Goal: Information Seeking & Learning: Learn about a topic

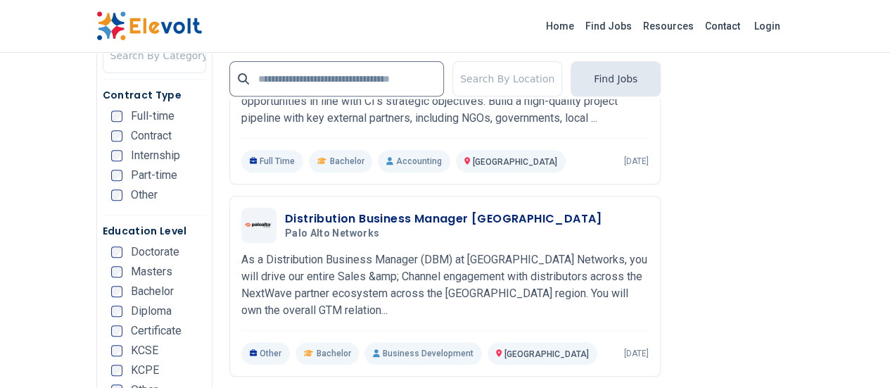
scroll to position [2992, 0]
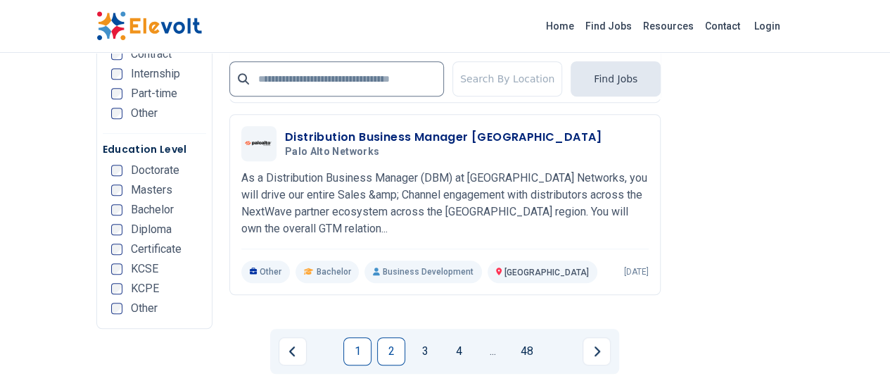
click at [355, 337] on link "1" at bounding box center [357, 351] width 28 height 28
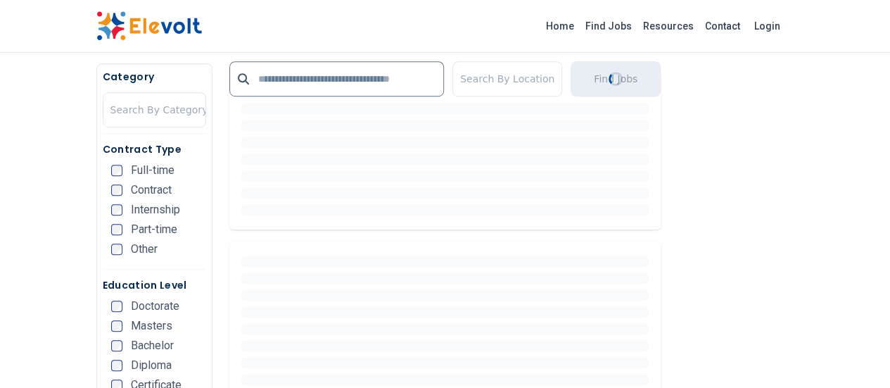
scroll to position [0, 0]
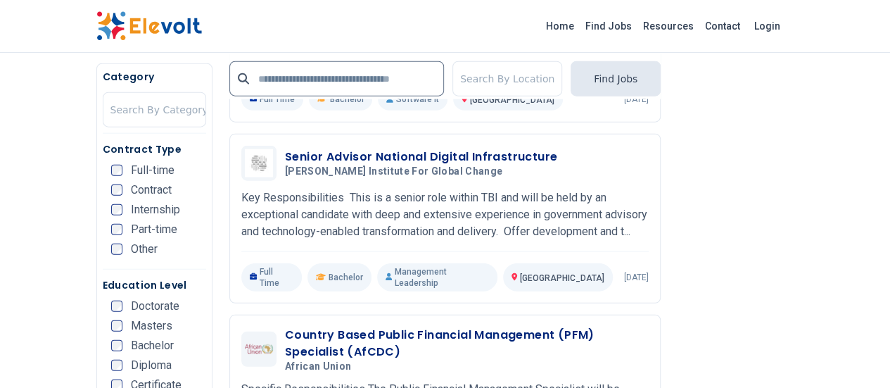
scroll to position [1690, 0]
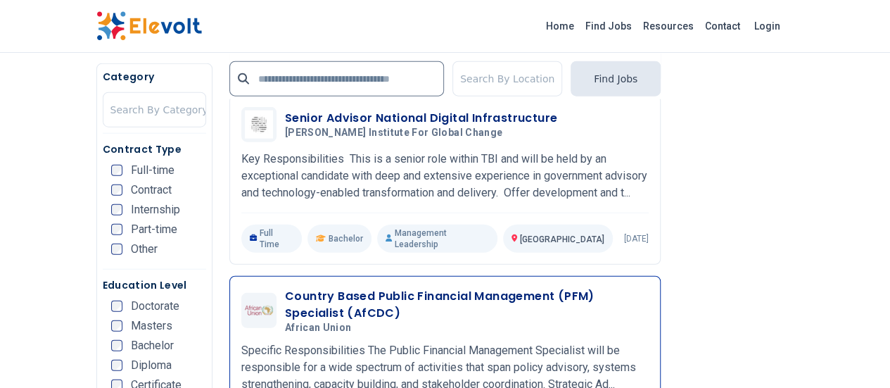
click at [348, 288] on h3 "Country Based Public Financial Management (PFM) Specialist (AfCDC)" at bounding box center [467, 305] width 364 height 34
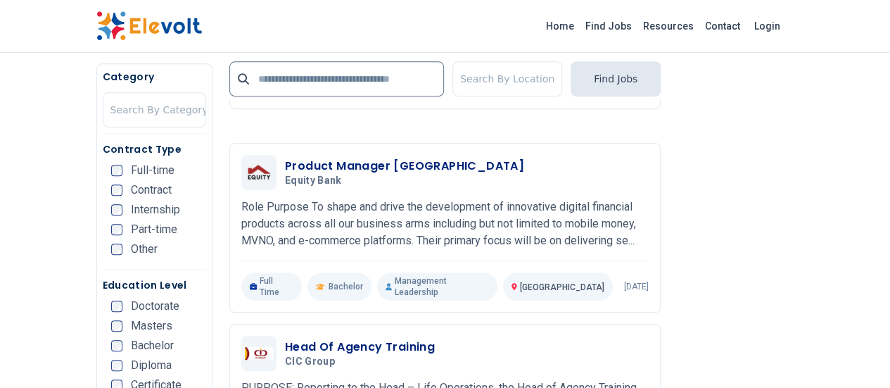
scroll to position [3237, 0]
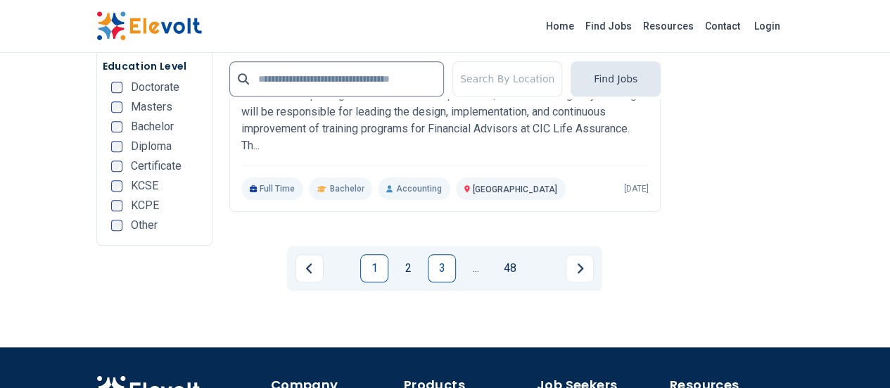
click at [446, 254] on link "3" at bounding box center [442, 268] width 28 height 28
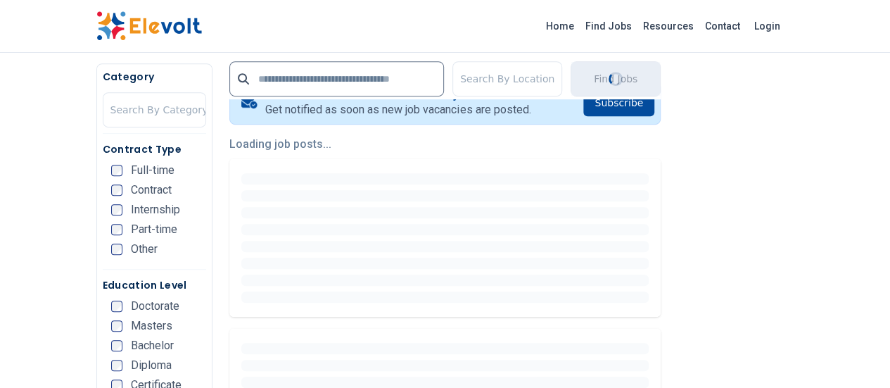
scroll to position [290, 0]
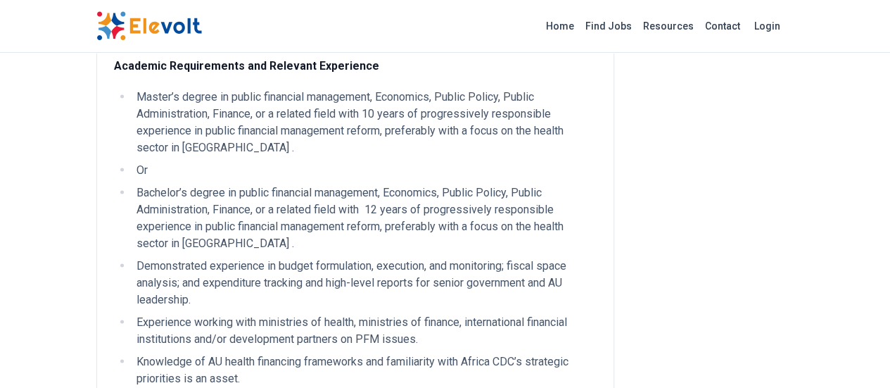
scroll to position [1277, 0]
